Goal: Information Seeking & Learning: Learn about a topic

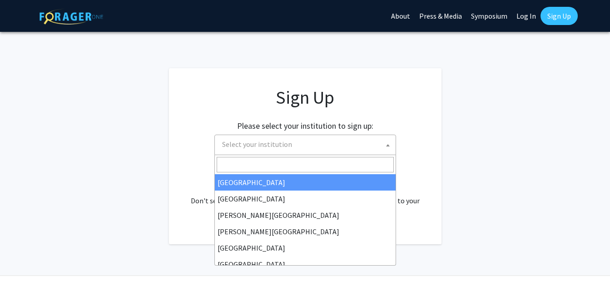
click at [261, 141] on span "Select your institution" at bounding box center [257, 144] width 70 height 9
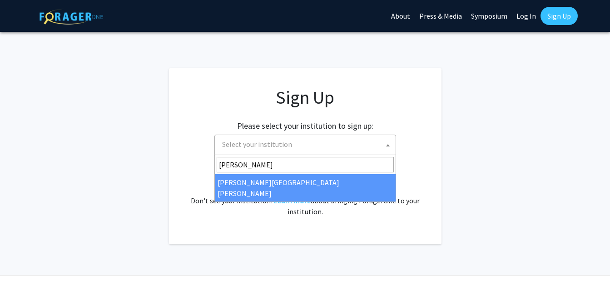
type input "[PERSON_NAME]"
select select "1"
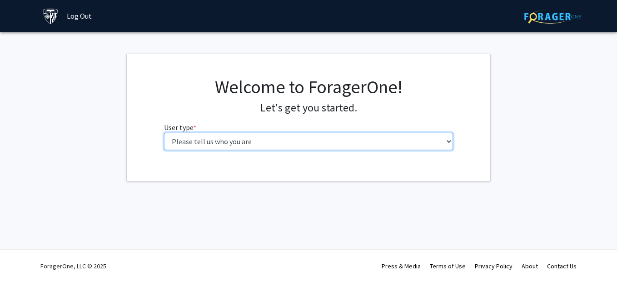
click at [331, 139] on select "Please tell us who you are Undergraduate Student Master's Student Doctoral Cand…" at bounding box center [309, 141] width 290 height 17
select select "2: masters"
click at [164, 133] on select "Please tell us who you are Undergraduate Student Master's Student Doctoral Cand…" at bounding box center [309, 141] width 290 height 17
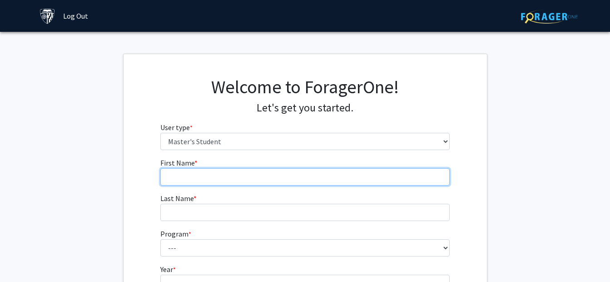
click at [280, 174] on input "First Name * required" at bounding box center [305, 176] width 290 height 17
type input "[PERSON_NAME]"
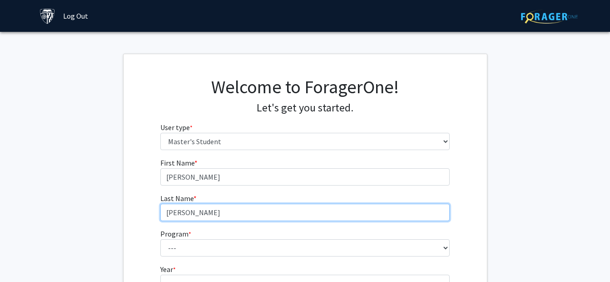
type input "[PERSON_NAME]"
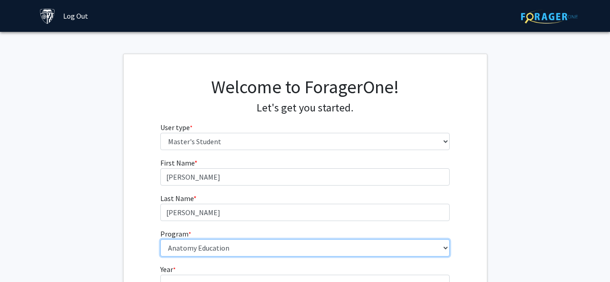
click at [435, 250] on select "--- Anatomy Education Applied and Computational Mathematics Applied Biomedical …" at bounding box center [305, 247] width 290 height 17
select select "58: 47"
click at [160, 239] on select "--- Anatomy Education Applied and Computational Mathematics Applied Biomedical …" at bounding box center [305, 247] width 290 height 17
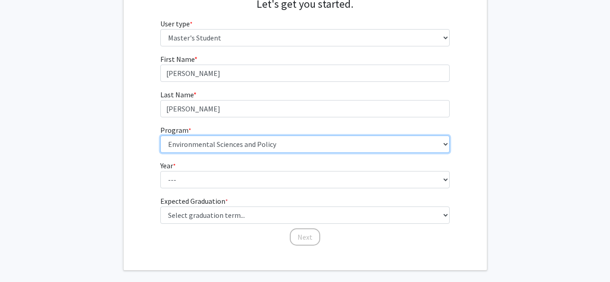
scroll to position [145, 0]
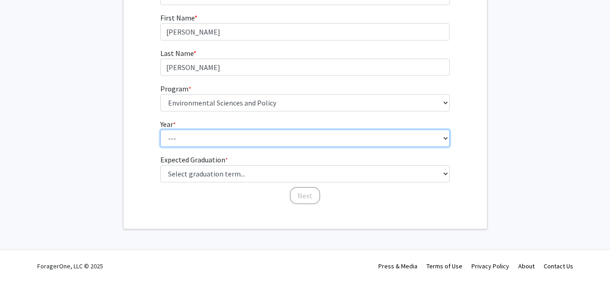
click at [295, 139] on select "--- First Year Second Year" at bounding box center [305, 138] width 290 height 17
select select "2: second_year"
click at [160, 130] on select "--- First Year Second Year" at bounding box center [305, 138] width 290 height 17
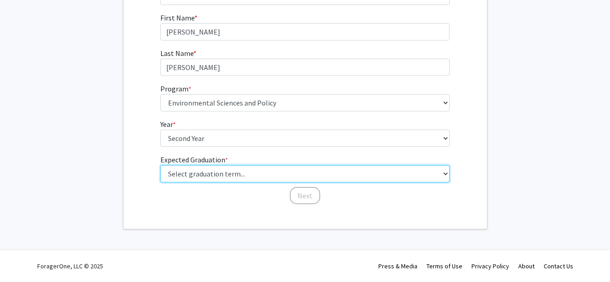
click at [280, 176] on select "Select graduation term... Spring 2025 Summer 2025 Fall 2025 Winter 2025 Spring …" at bounding box center [305, 173] width 290 height 17
select select "11: fall_2027"
click at [160, 165] on select "Select graduation term... Spring 2025 Summer 2025 Fall 2025 Winter 2025 Spring …" at bounding box center [305, 173] width 290 height 17
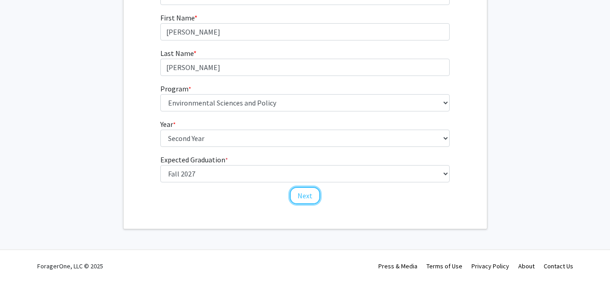
click at [304, 204] on button "Next" at bounding box center [305, 195] width 30 height 17
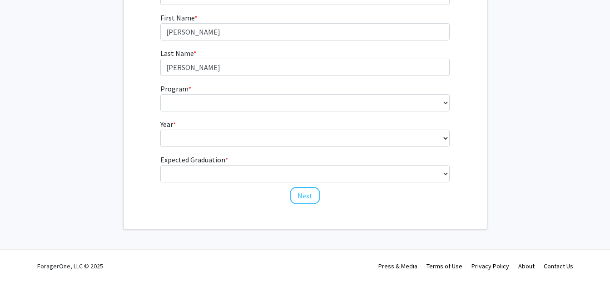
scroll to position [6, 0]
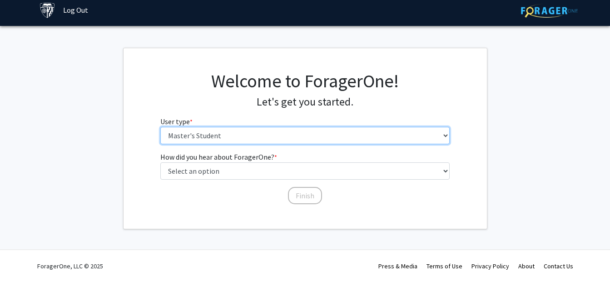
click at [320, 127] on select "Please tell us who you are Undergraduate Student Master's Student Doctoral Cand…" at bounding box center [305, 135] width 290 height 17
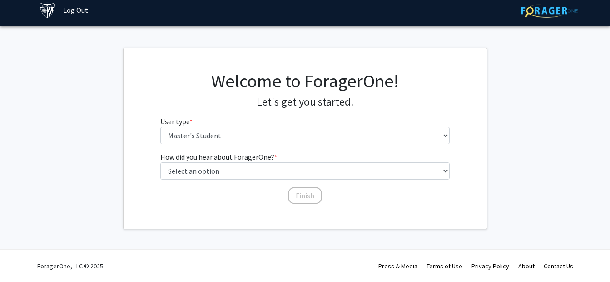
click at [225, 248] on div "Skip navigation Log Out Complete your profile × To continue, you need to make s…" at bounding box center [305, 138] width 610 height 288
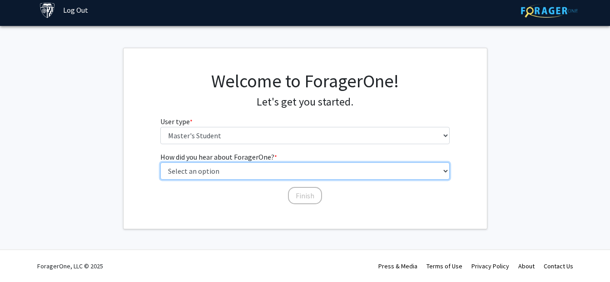
click at [259, 170] on select "Select an option Peer/student recommendation Faculty/staff recommendation Unive…" at bounding box center [305, 170] width 290 height 17
select select "3: university_website"
click at [160, 162] on select "Select an option Peer/student recommendation Faculty/staff recommendation Unive…" at bounding box center [305, 170] width 290 height 17
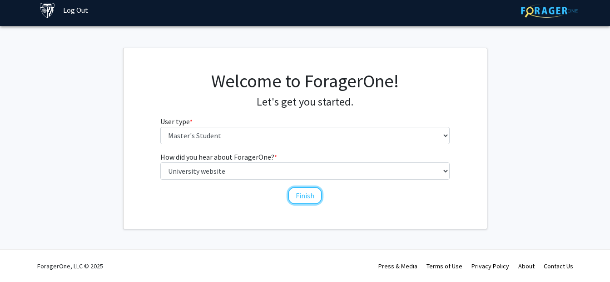
click at [309, 201] on button "Finish" at bounding box center [305, 195] width 34 height 17
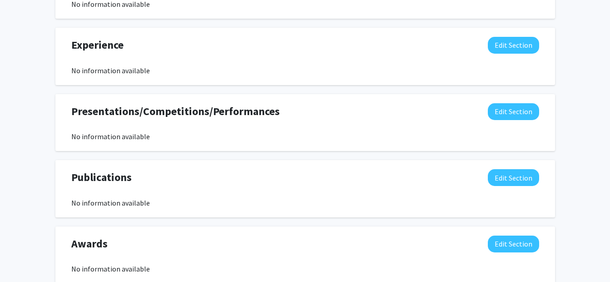
scroll to position [88, 0]
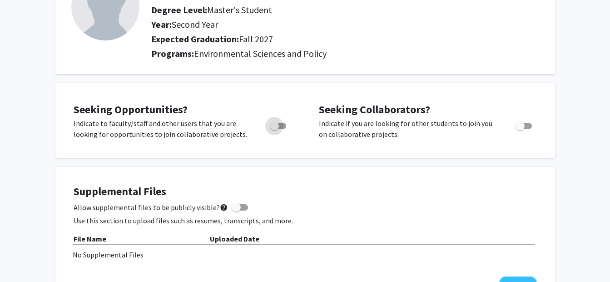
click at [274, 126] on span "Toggle" at bounding box center [274, 125] width 9 height 9
click at [274, 129] on input "Are you actively seeking opportunities?" at bounding box center [274, 129] width 0 height 0
checkbox input "true"
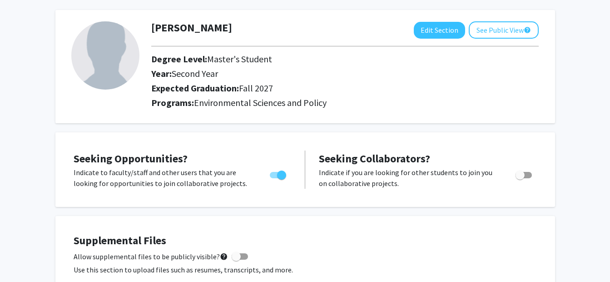
scroll to position [0, 0]
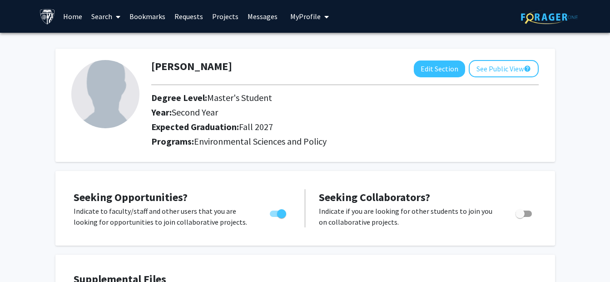
click at [103, 20] on link "Search" at bounding box center [106, 16] width 38 height 32
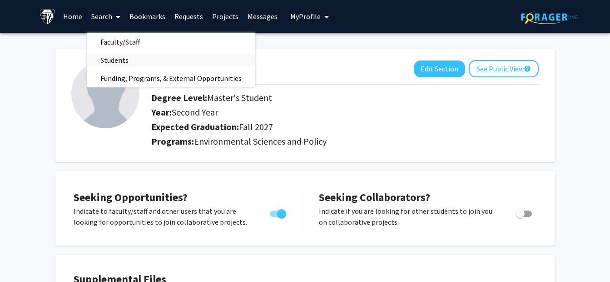
click at [119, 58] on span "Students" at bounding box center [114, 60] width 55 height 18
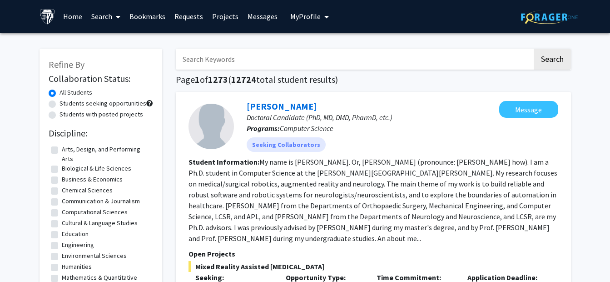
click at [104, 11] on link "Search" at bounding box center [106, 16] width 38 height 32
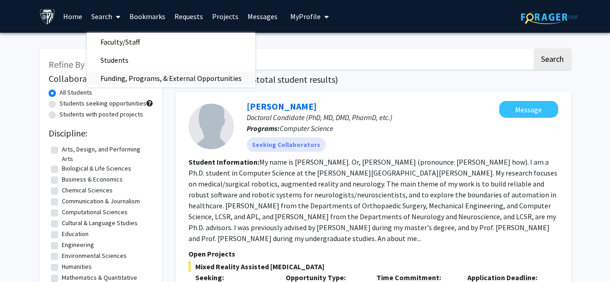
click at [111, 81] on span "Funding, Programs, & External Opportunities" at bounding box center [171, 78] width 169 height 18
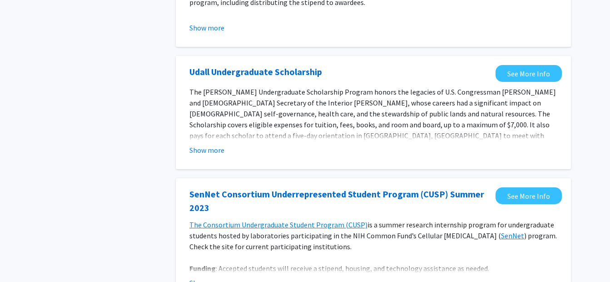
scroll to position [276, 0]
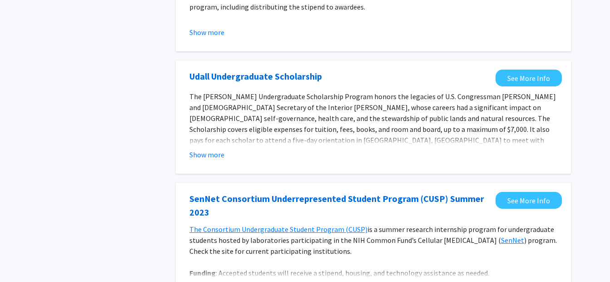
click at [450, 130] on span "The Udall Undergraduate Scholarship Program honors the legacies of U.S. Congres…" at bounding box center [373, 129] width 367 height 75
click at [207, 156] on button "Show more" at bounding box center [207, 154] width 35 height 11
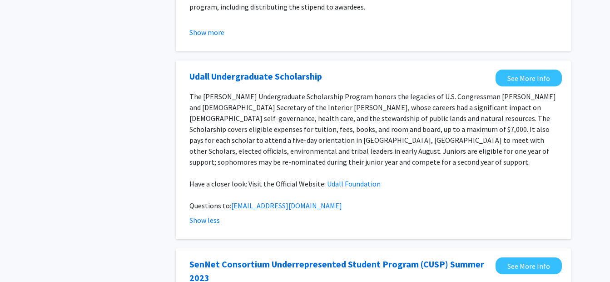
click at [490, 135] on p "The Udall Undergraduate Scholarship Program honors the legacies of U.S. Congres…" at bounding box center [374, 129] width 368 height 76
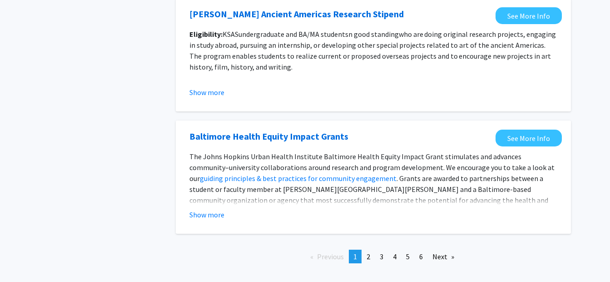
scroll to position [1137, 0]
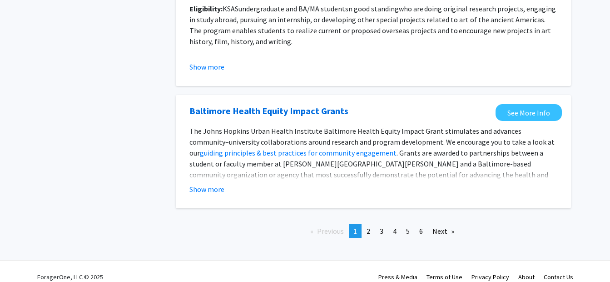
click at [372, 224] on link "page 2" at bounding box center [368, 231] width 13 height 14
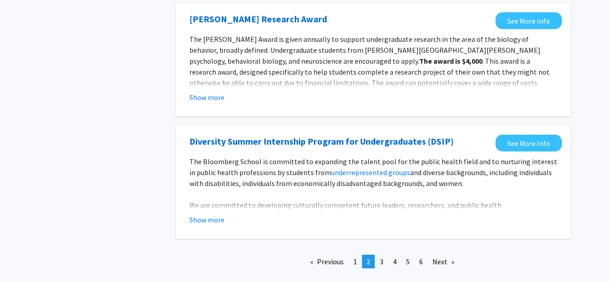
scroll to position [1119, 0]
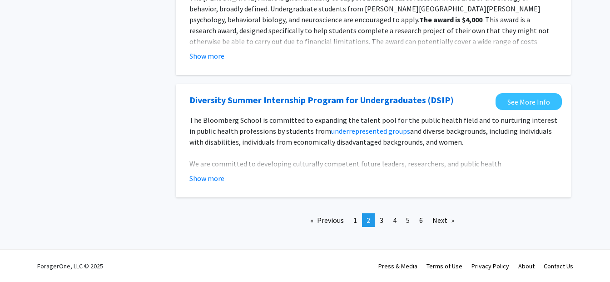
click at [381, 215] on link "page 3" at bounding box center [381, 220] width 13 height 14
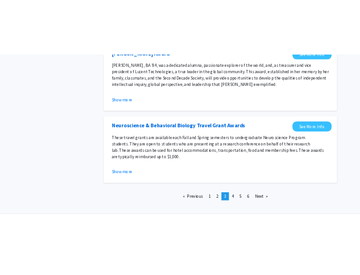
scroll to position [1094, 0]
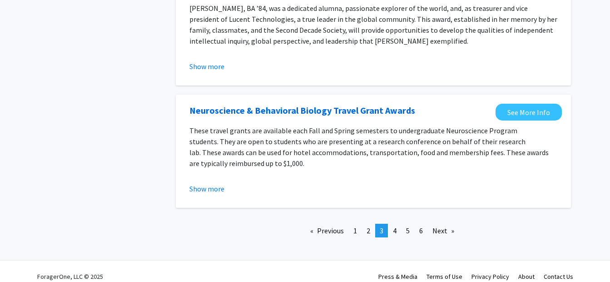
click at [398, 134] on p "These travel grants are available each Fall and Spring semesters to undergradua…" at bounding box center [374, 147] width 368 height 44
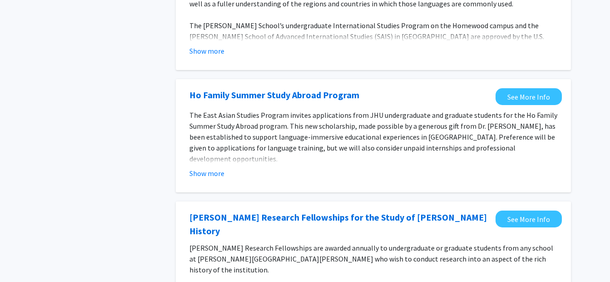
scroll to position [330, 0]
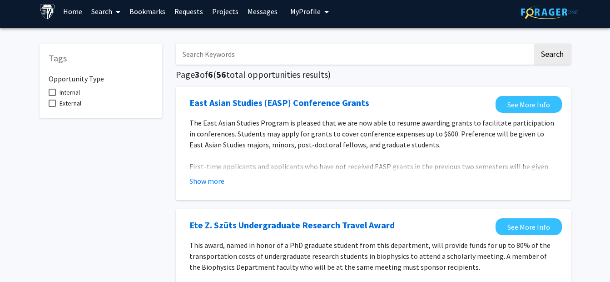
scroll to position [5, 0]
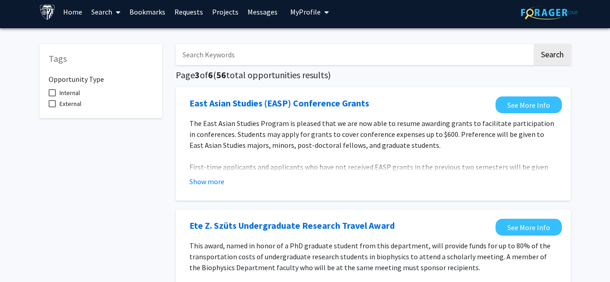
click at [567, 190] on div "East Asian Studies (EASP) Conference Grants See More Info The East Asian Studie…" at bounding box center [373, 143] width 395 height 113
click at [568, 185] on div "East Asian Studies (EASP) Conference Grants See More Info The East Asian Studie…" at bounding box center [373, 143] width 395 height 113
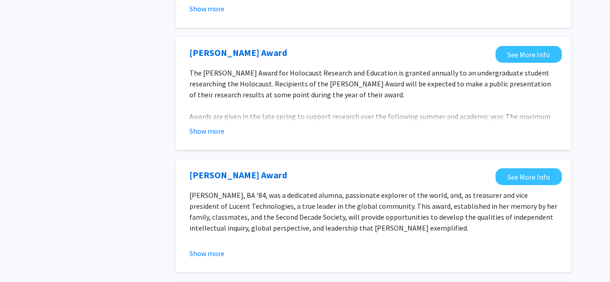
scroll to position [1094, 0]
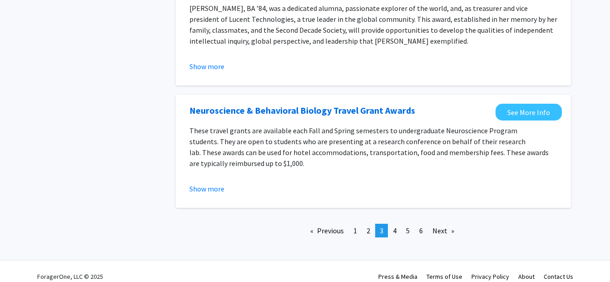
click at [392, 226] on link "page 4" at bounding box center [395, 231] width 13 height 14
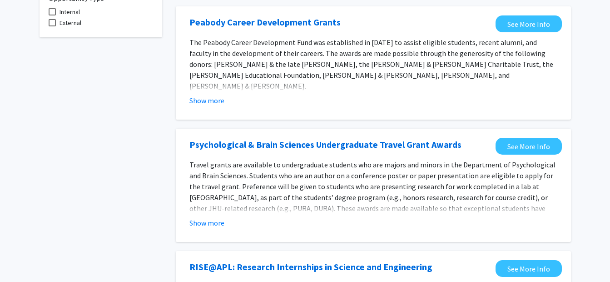
scroll to position [98, 0]
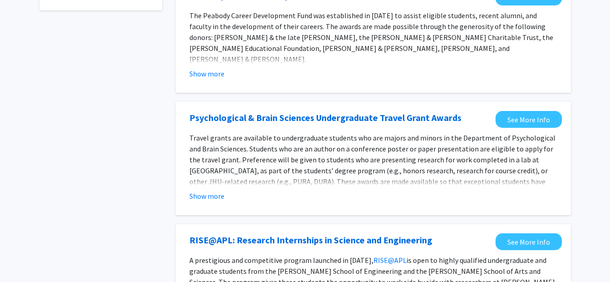
click at [568, 184] on div "Psychological & Brain Sciences Undergraduate Travel Grant Awards See More Info …" at bounding box center [373, 158] width 395 height 113
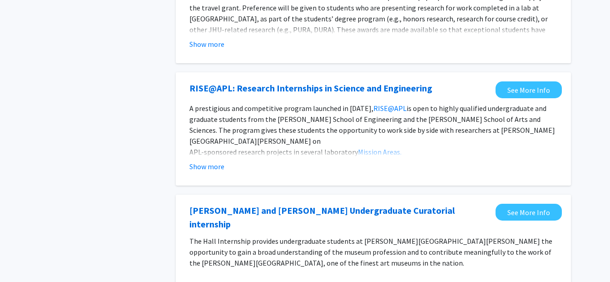
scroll to position [269, 0]
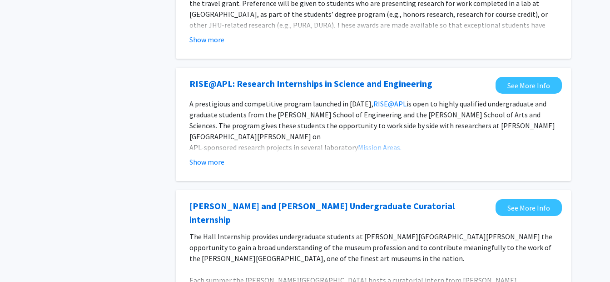
click at [569, 176] on div "RISE@APL: Research Internships in Science and Engineering See More Info A prest…" at bounding box center [373, 124] width 395 height 113
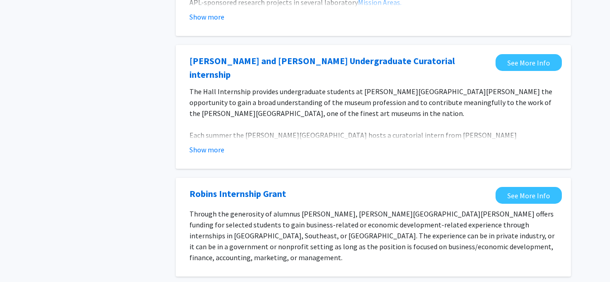
scroll to position [425, 0]
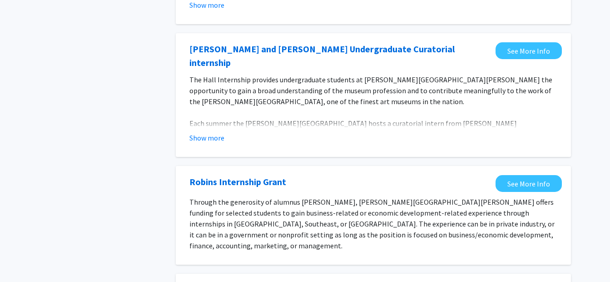
click at [548, 121] on fg-read-more "The Hall Internship provides undergraduate students at Johns Hopkins University…" at bounding box center [374, 108] width 368 height 69
click at [220, 132] on button "Show more" at bounding box center [207, 137] width 35 height 11
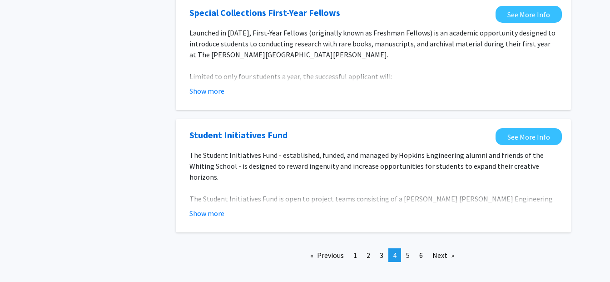
scroll to position [1159, 0]
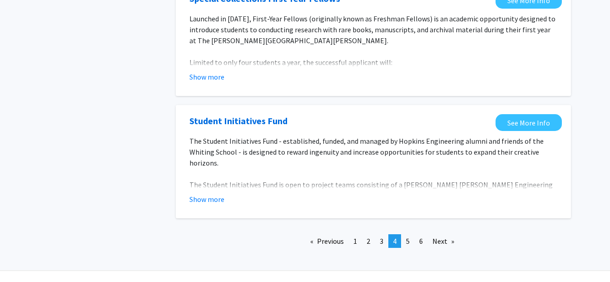
click at [409, 236] on span "5" at bounding box center [408, 240] width 4 height 9
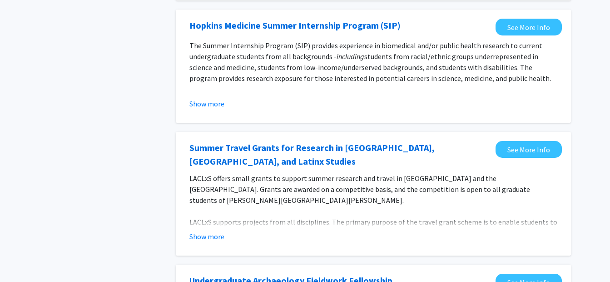
click at [561, 236] on section "LACLxS offers small grants to support summer research and travel in Latin Ameri…" at bounding box center [373, 207] width 377 height 69
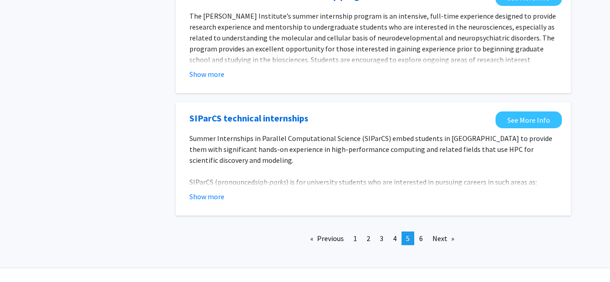
scroll to position [1082, 0]
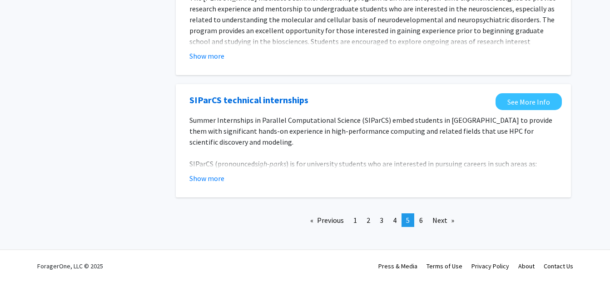
click at [419, 215] on link "page 6" at bounding box center [421, 220] width 13 height 14
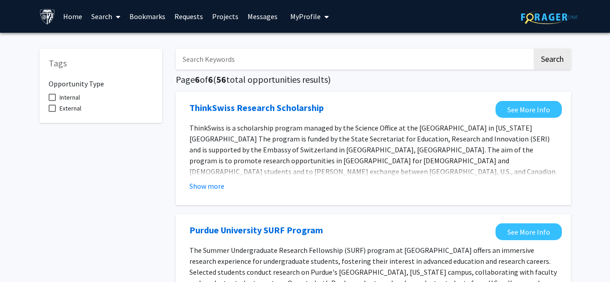
click at [560, 224] on div "See More Info" at bounding box center [529, 231] width 66 height 17
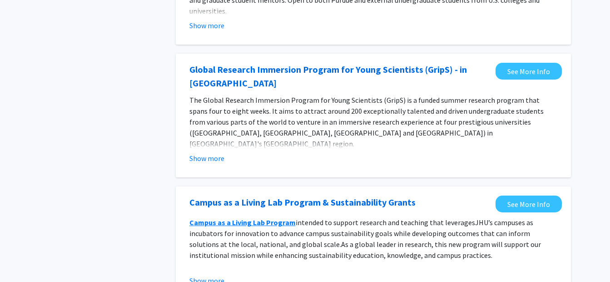
click at [565, 208] on div "Campus as a Living Lab Program & Sustainability Grants See More Info Campus as …" at bounding box center [373, 242] width 395 height 113
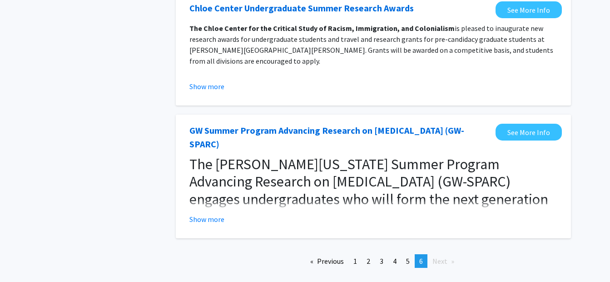
scroll to position [619, 0]
